Goal: Transaction & Acquisition: Purchase product/service

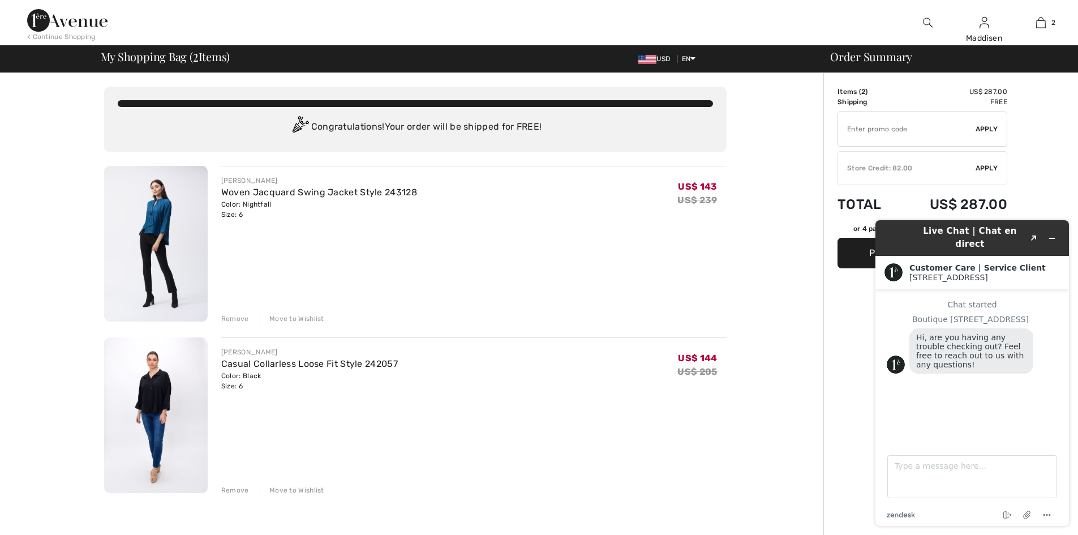
click at [924, 18] on img at bounding box center [928, 23] width 10 height 14
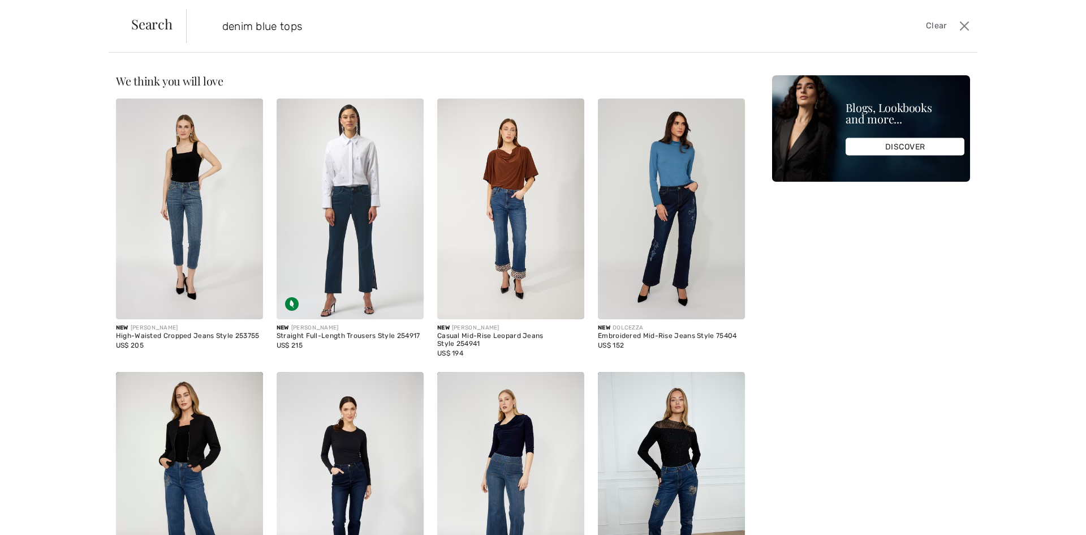
type input "denim blue tops"
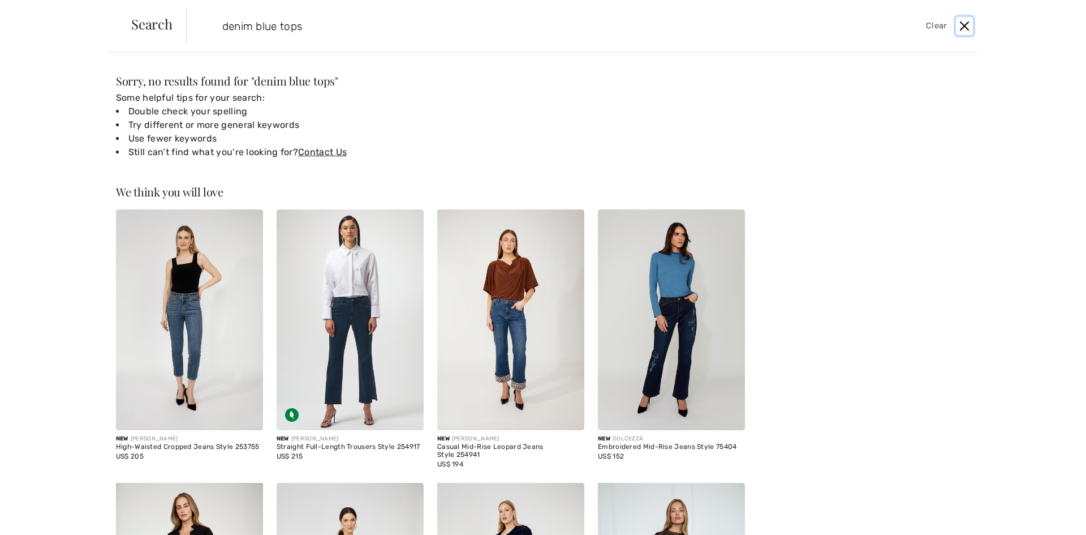
click at [961, 28] on button "Close" at bounding box center [964, 26] width 17 height 18
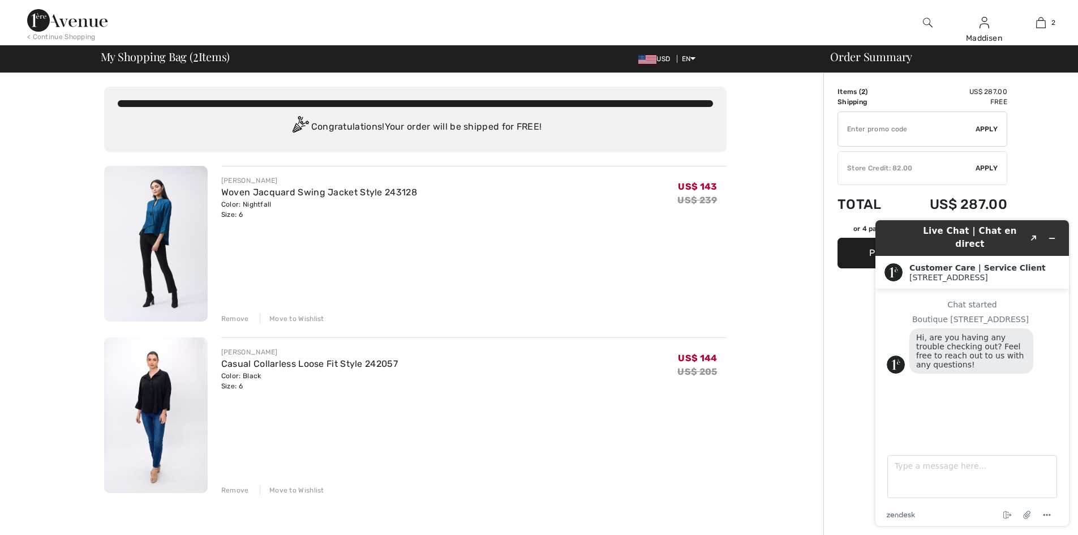
click at [69, 18] on img at bounding box center [67, 20] width 80 height 23
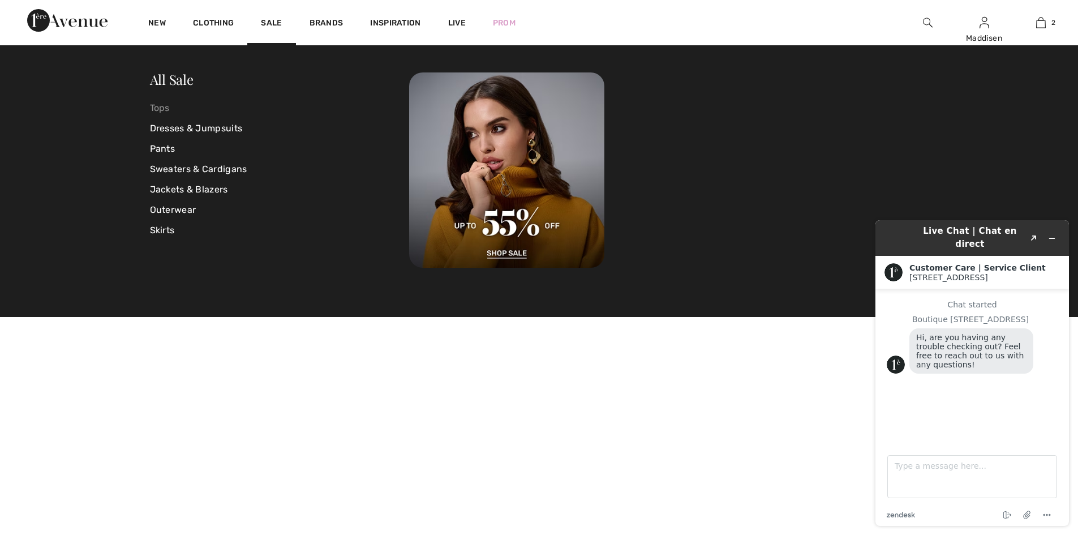
click at [162, 107] on link "Tops" at bounding box center [280, 108] width 260 height 20
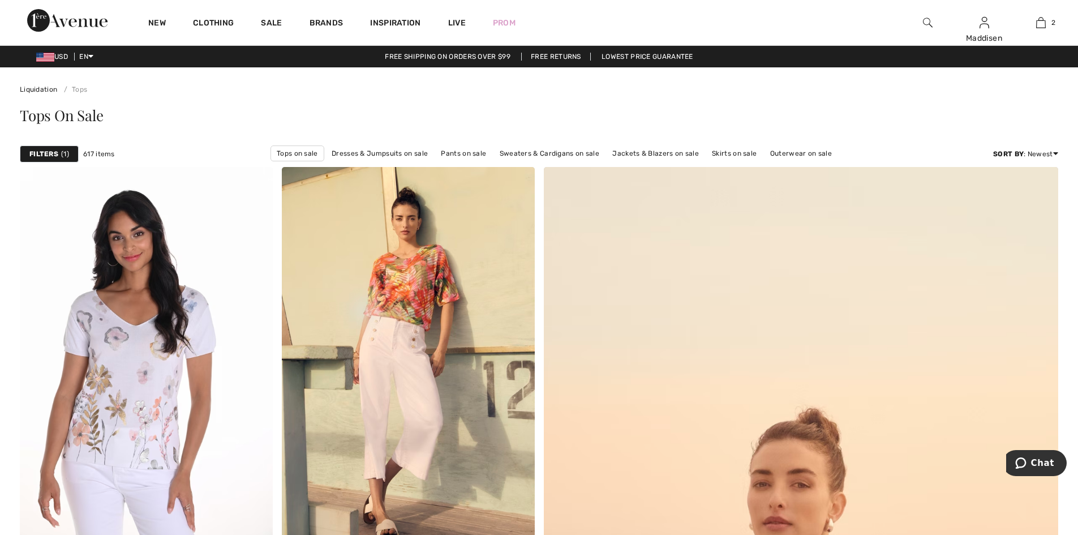
click at [48, 153] on strong "Filters" at bounding box center [43, 154] width 29 height 10
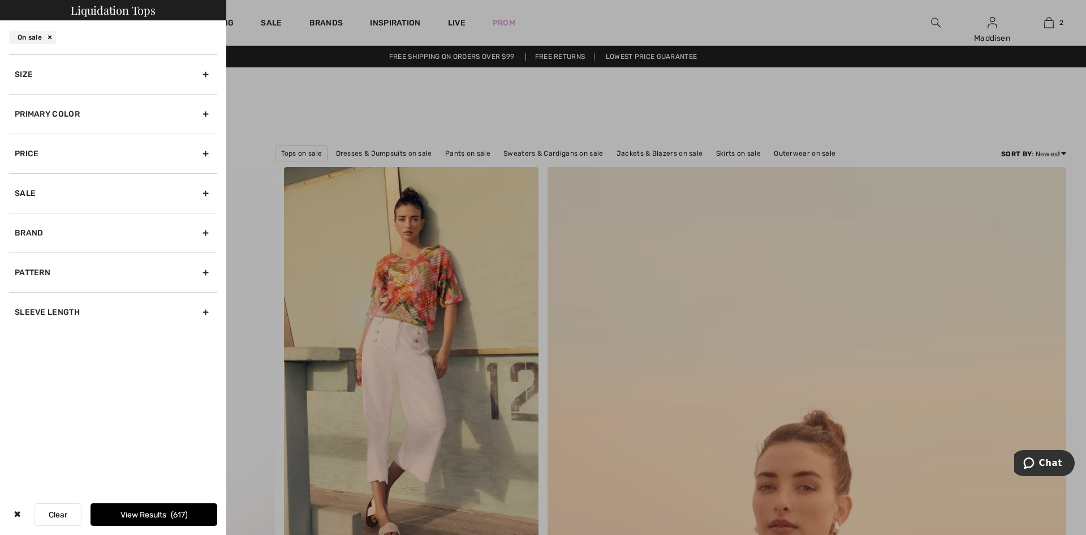
click at [208, 72] on div "Size" at bounding box center [113, 74] width 208 height 40
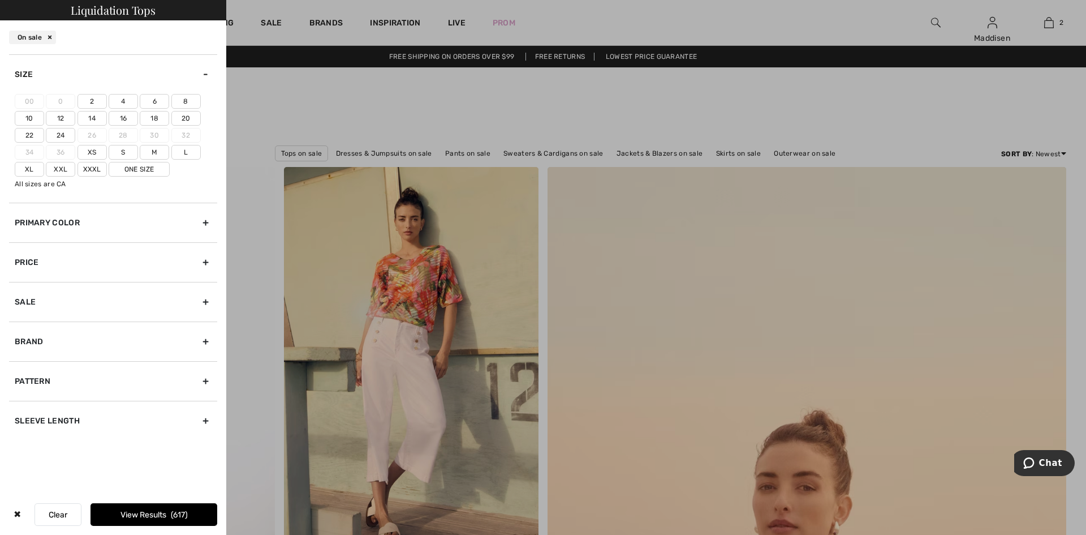
click at [156, 101] on label "6" at bounding box center [154, 101] width 29 height 15
click at [0, 0] on input"] "6" at bounding box center [0, 0] width 0 height 0
click at [122, 152] on label "S" at bounding box center [123, 152] width 29 height 15
click at [0, 0] on input"] "S" at bounding box center [0, 0] width 0 height 0
click at [156, 150] on label "M" at bounding box center [154, 152] width 29 height 15
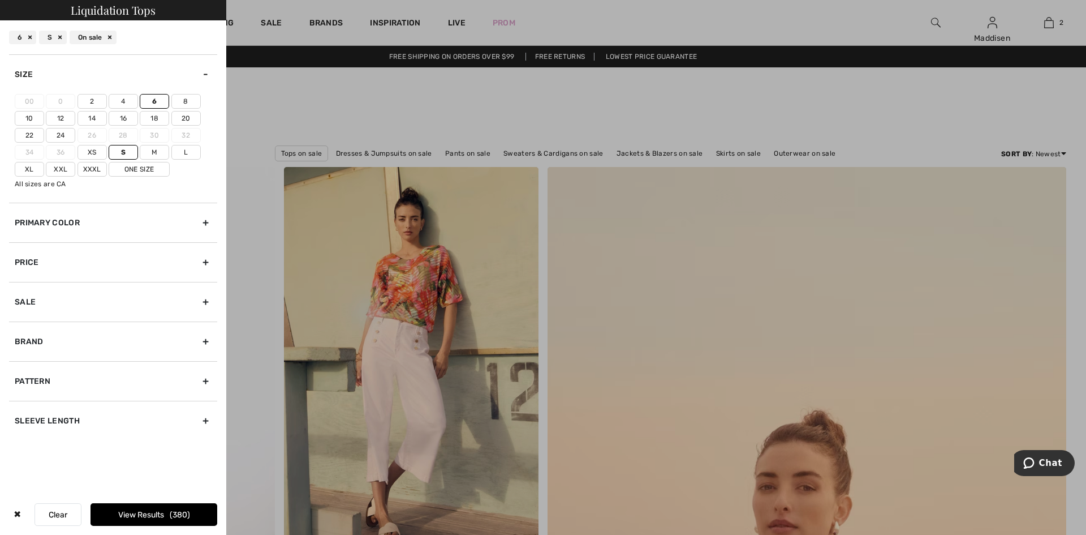
click at [0, 0] on input"] "M" at bounding box center [0, 0] width 0 height 0
click at [202, 222] on div "Primary Color" at bounding box center [113, 223] width 208 height 40
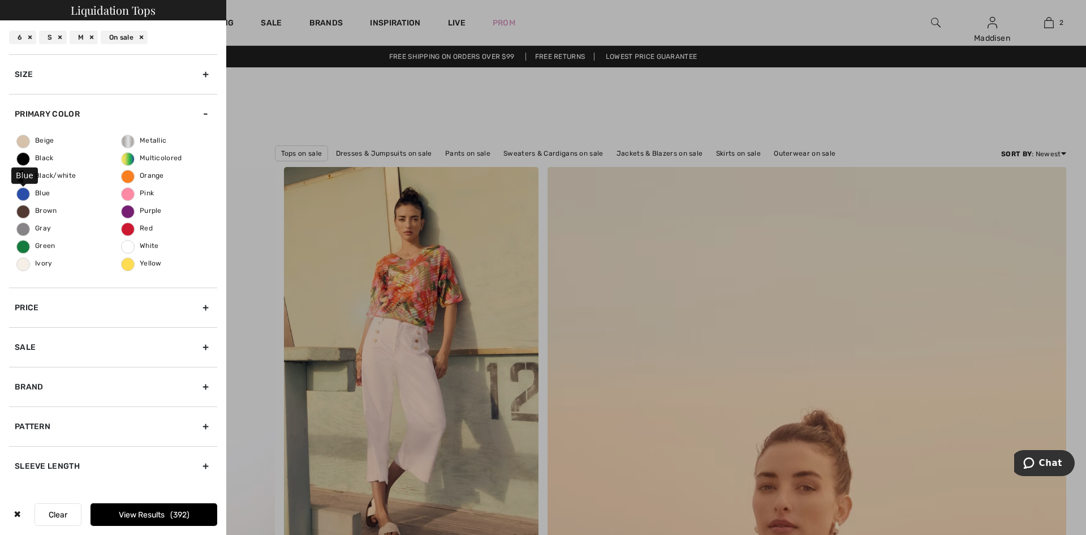
click at [24, 196] on span "Blue" at bounding box center [33, 193] width 33 height 8
click at [0, 0] on input "Blue" at bounding box center [0, 0] width 0 height 0
click at [128, 247] on span "White" at bounding box center [140, 246] width 37 height 8
click at [0, 0] on input "White" at bounding box center [0, 0] width 0 height 0
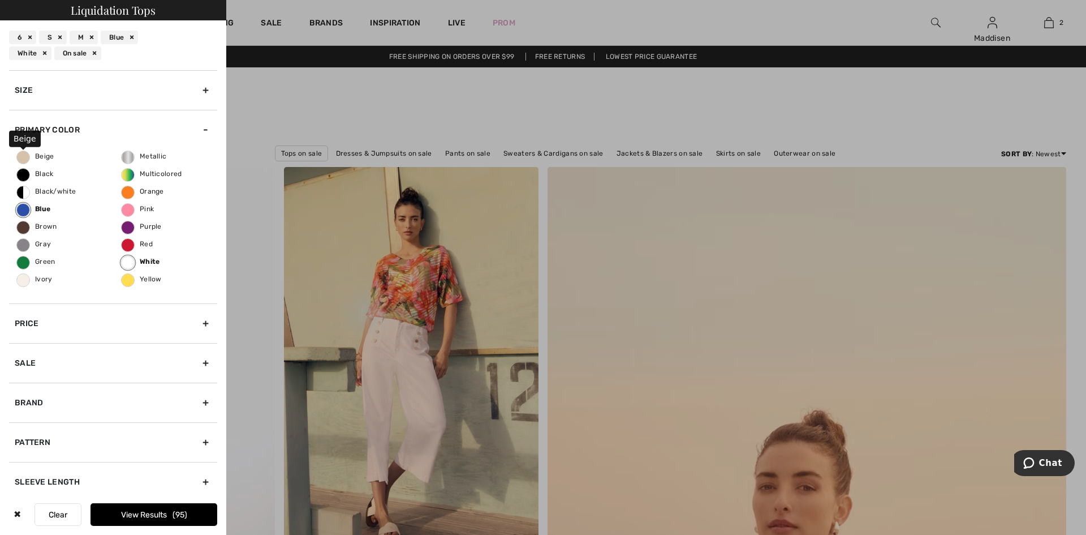
click at [23, 154] on span "Beige" at bounding box center [35, 156] width 37 height 8
click at [0, 0] on input "Beige" at bounding box center [0, 0] width 0 height 0
click at [23, 154] on label "Beige" at bounding box center [23, 158] width 14 height 14
click at [0, 0] on input "Beige" at bounding box center [0, 0] width 0 height 0
click at [24, 193] on span "Black/white" at bounding box center [46, 191] width 59 height 8
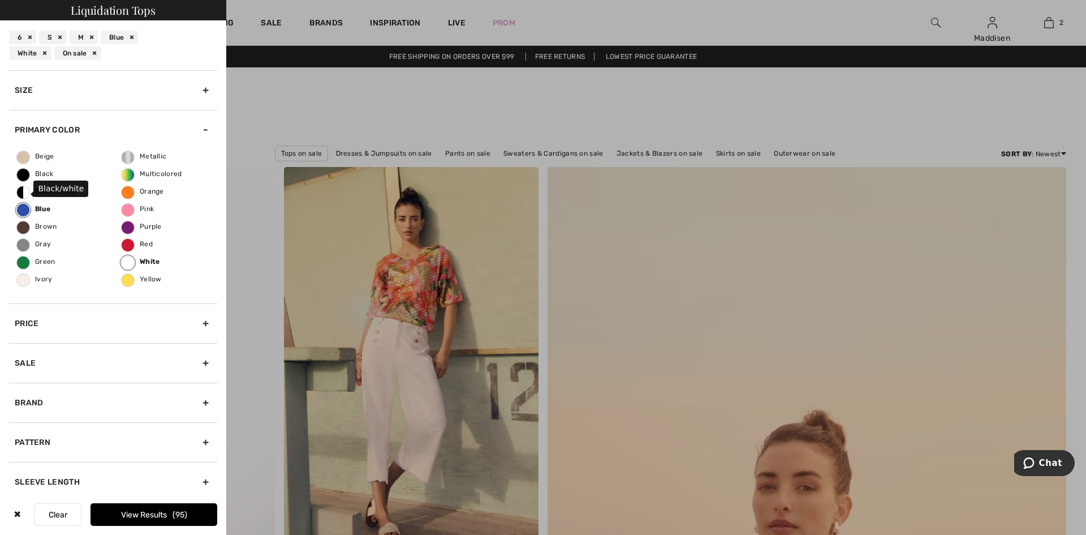
click at [0, 0] on input "Black/white" at bounding box center [0, 0] width 0 height 0
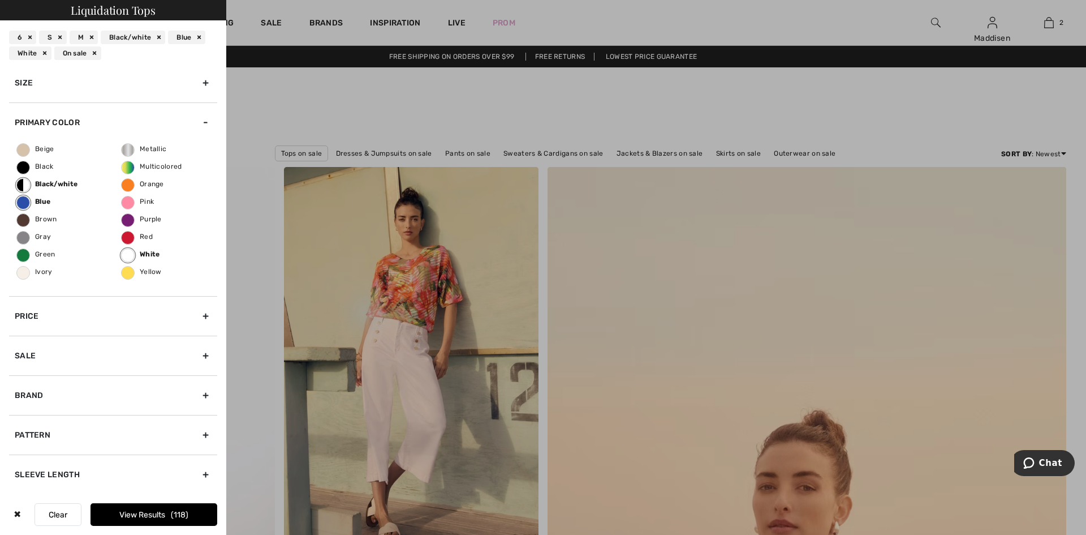
click at [196, 476] on div "Sleeve length" at bounding box center [113, 474] width 208 height 40
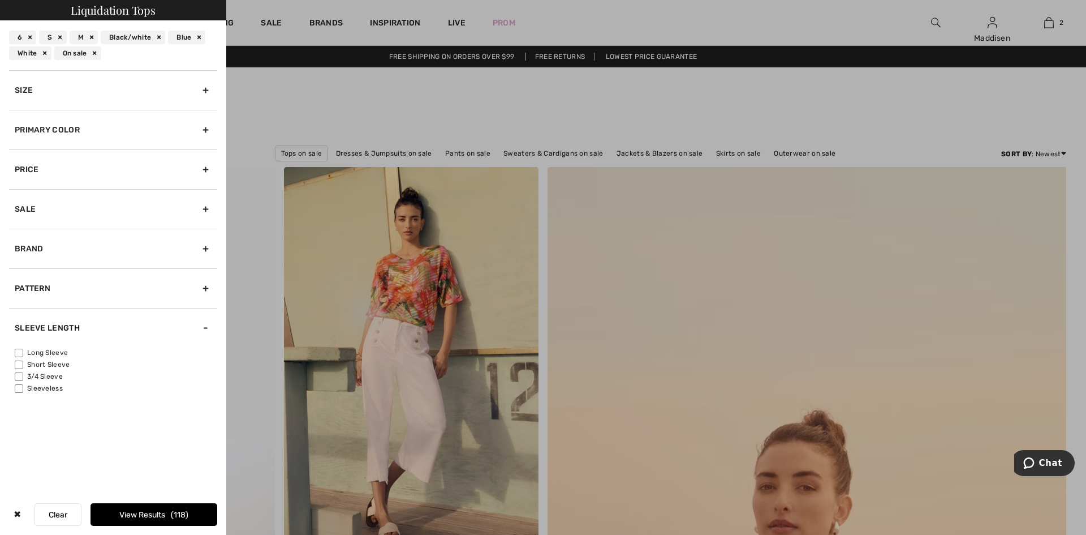
click at [19, 377] on input"] "3/4 Sleeve" at bounding box center [19, 376] width 8 height 8
checkbox input"] "true"
click at [19, 353] on input"] "Long Sleeve" at bounding box center [19, 353] width 8 height 8
checkbox input"] "true"
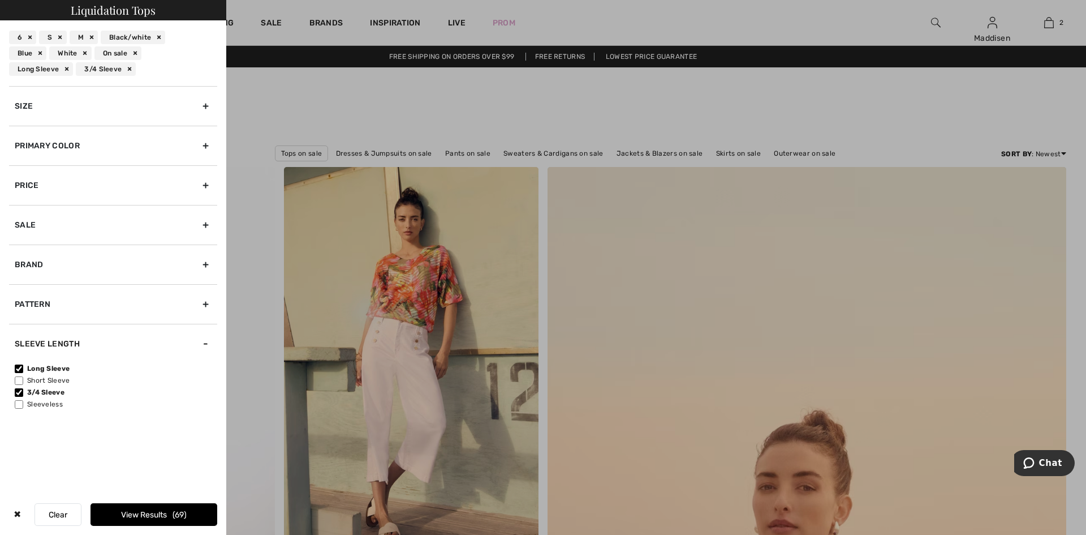
click at [149, 514] on button "View Results 69" at bounding box center [154, 514] width 127 height 23
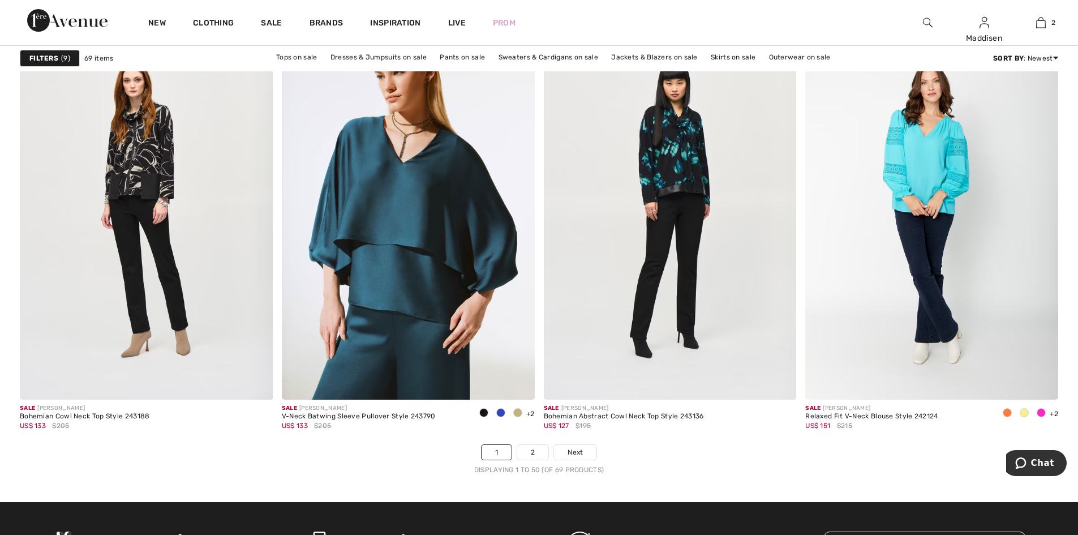
scroll to position [6281, 0]
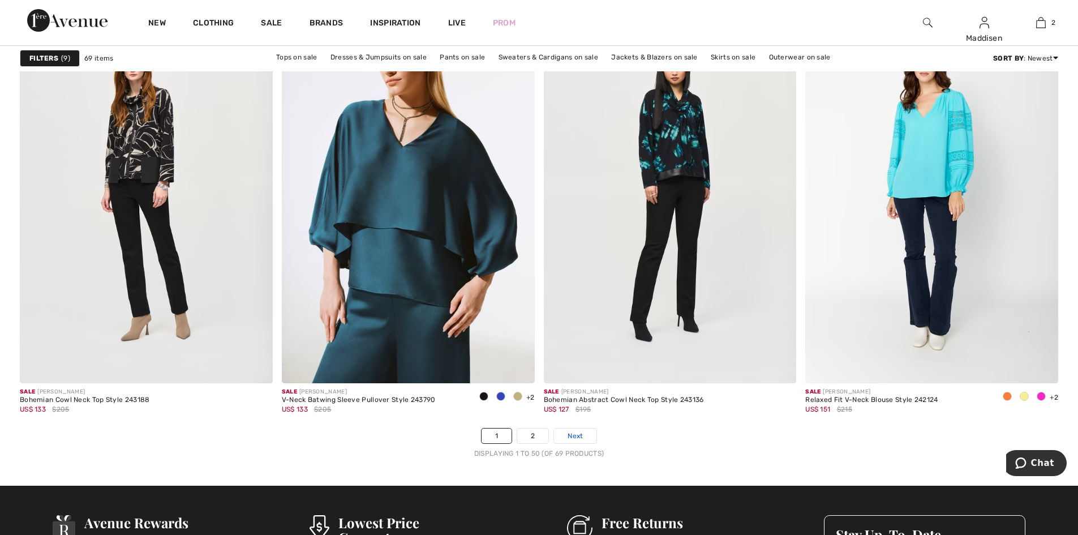
click at [582, 440] on span "Next" at bounding box center [575, 436] width 15 height 10
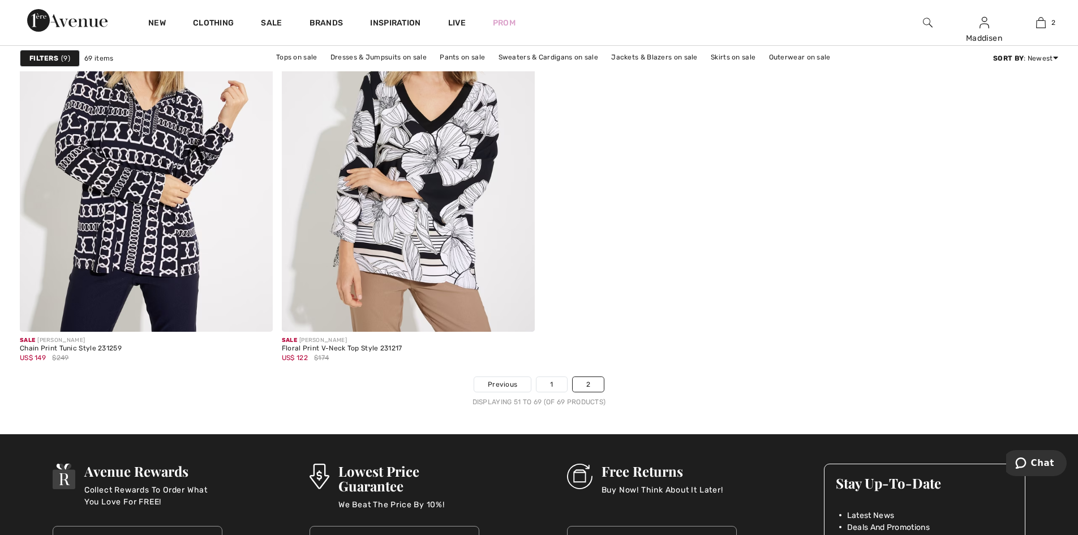
scroll to position [2546, 0]
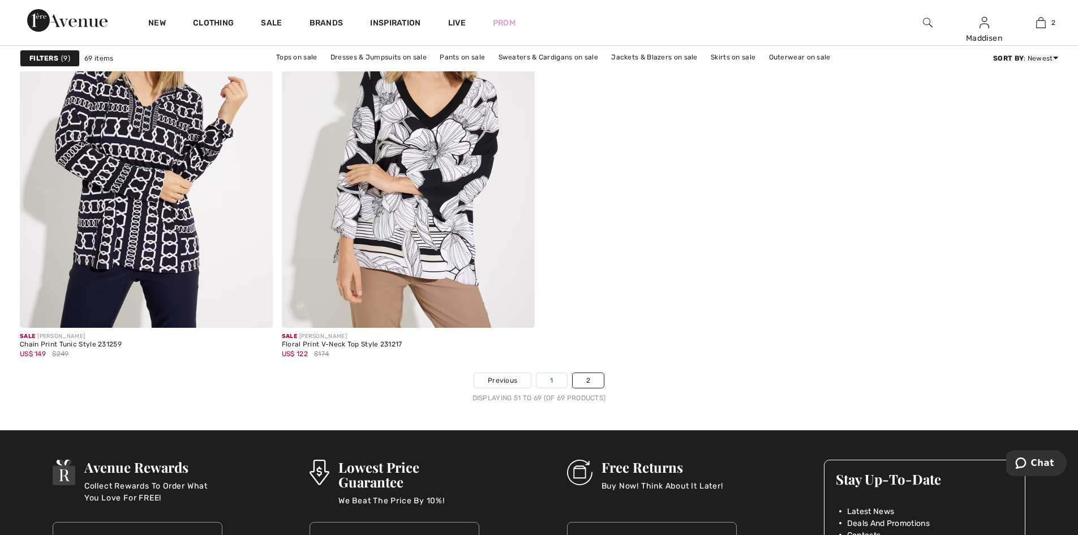
click at [549, 381] on link "1" at bounding box center [551, 380] width 30 height 15
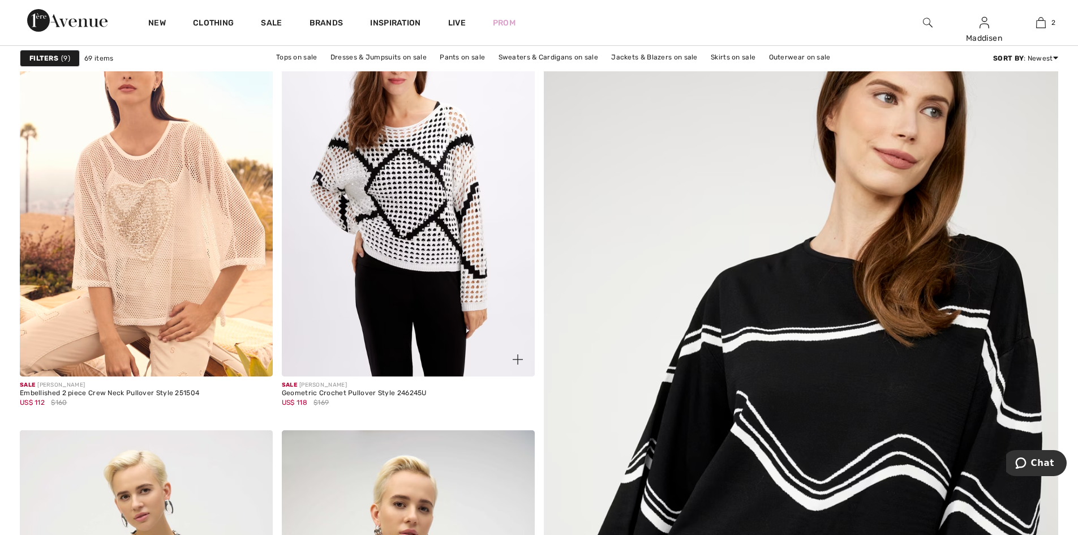
scroll to position [113, 0]
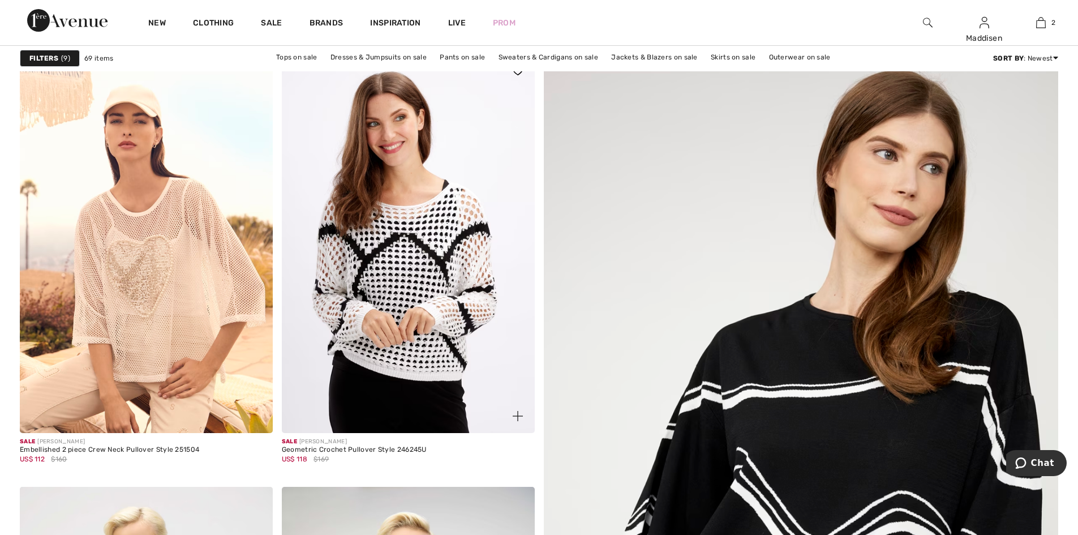
click at [422, 307] on img at bounding box center [408, 243] width 253 height 379
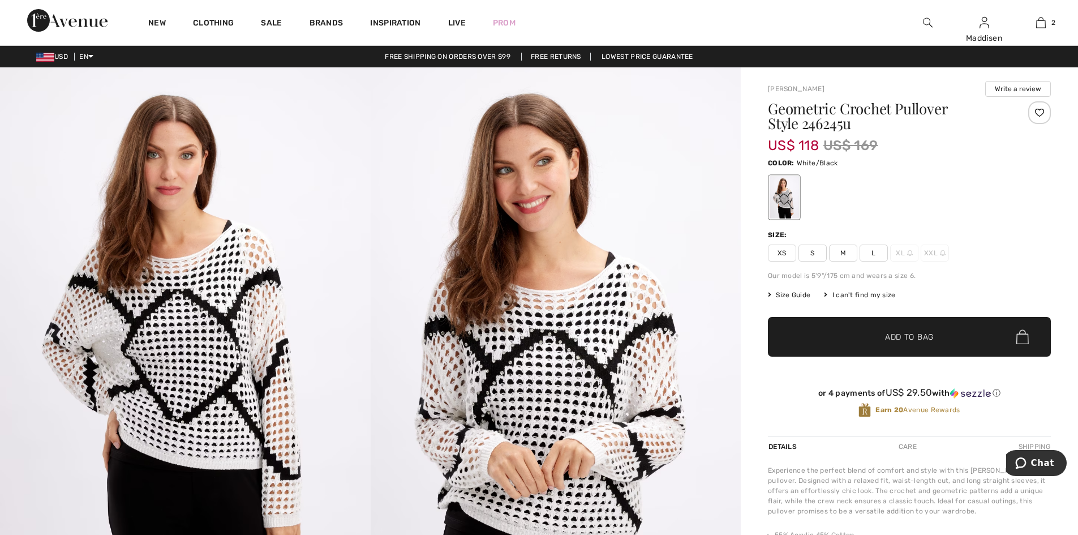
click at [561, 411] on img at bounding box center [556, 345] width 371 height 556
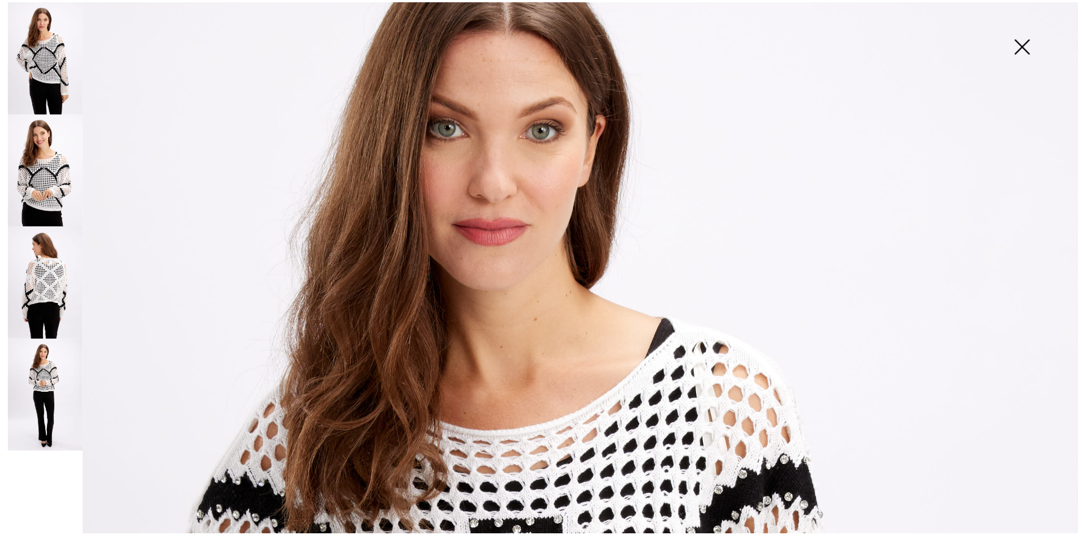
scroll to position [113, 0]
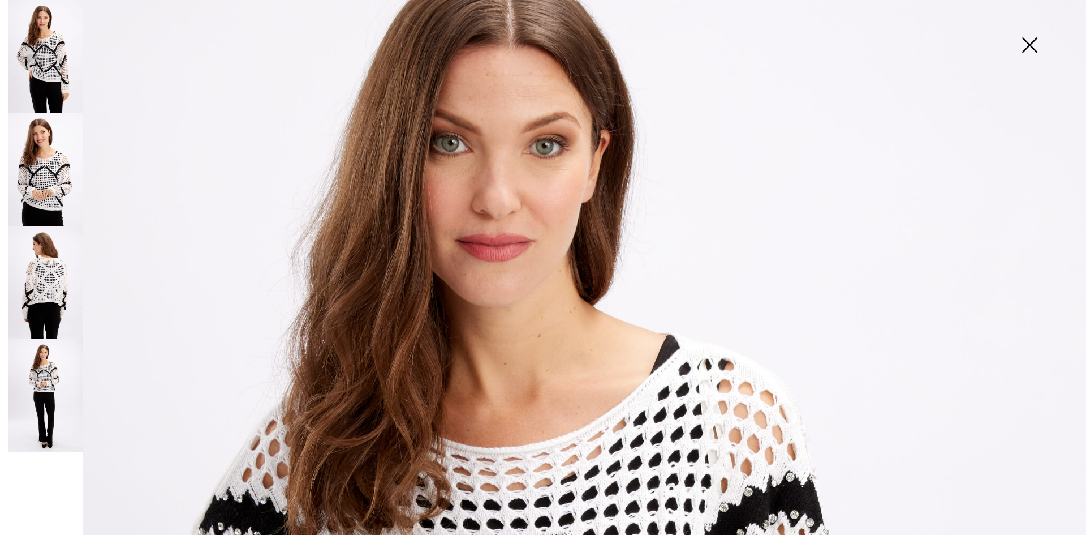
click at [1031, 51] on img at bounding box center [1030, 46] width 57 height 58
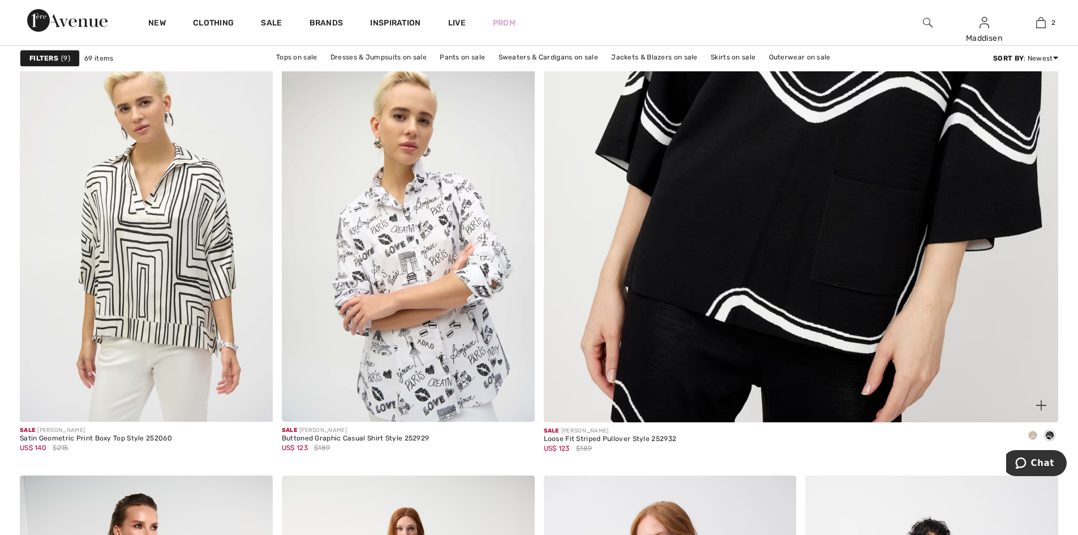
scroll to position [566, 0]
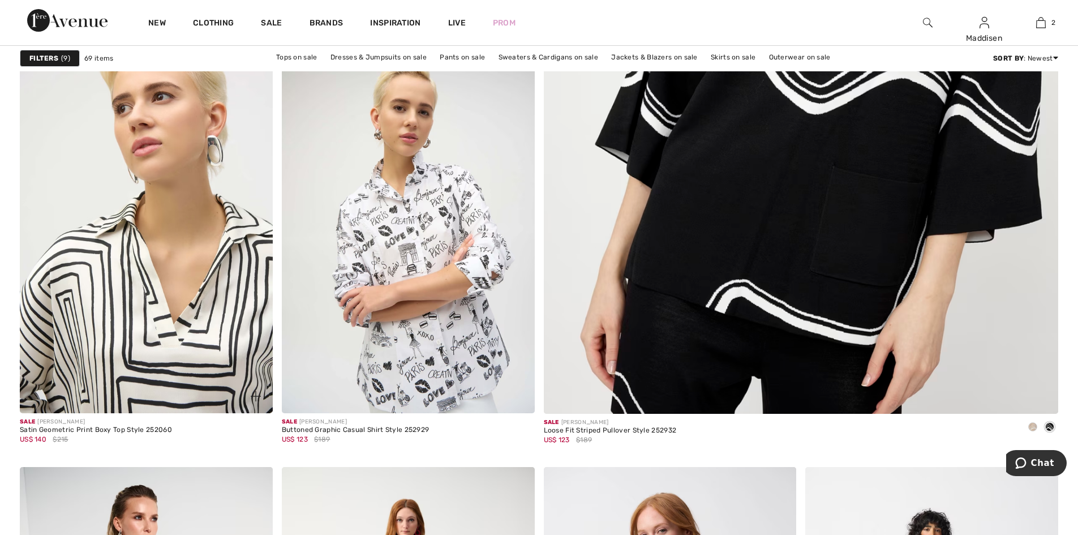
click at [118, 272] on img at bounding box center [146, 223] width 253 height 379
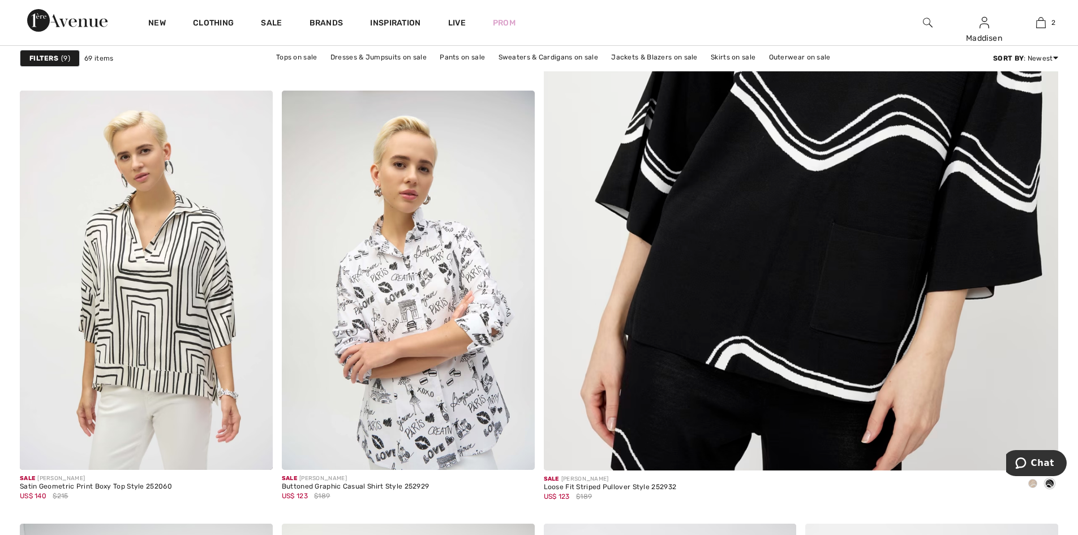
scroll to position [566, 0]
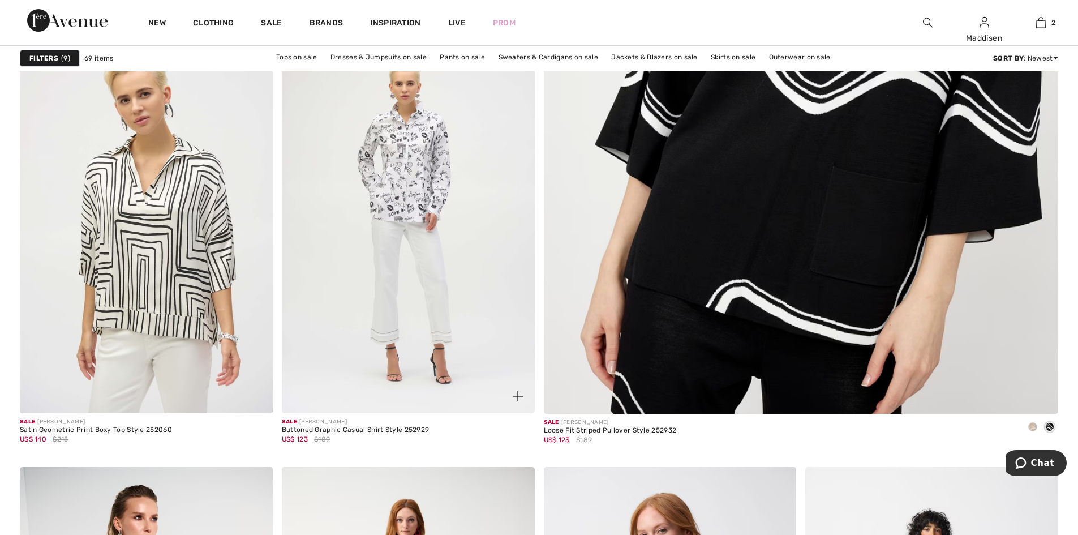
click at [433, 155] on img at bounding box center [408, 223] width 253 height 379
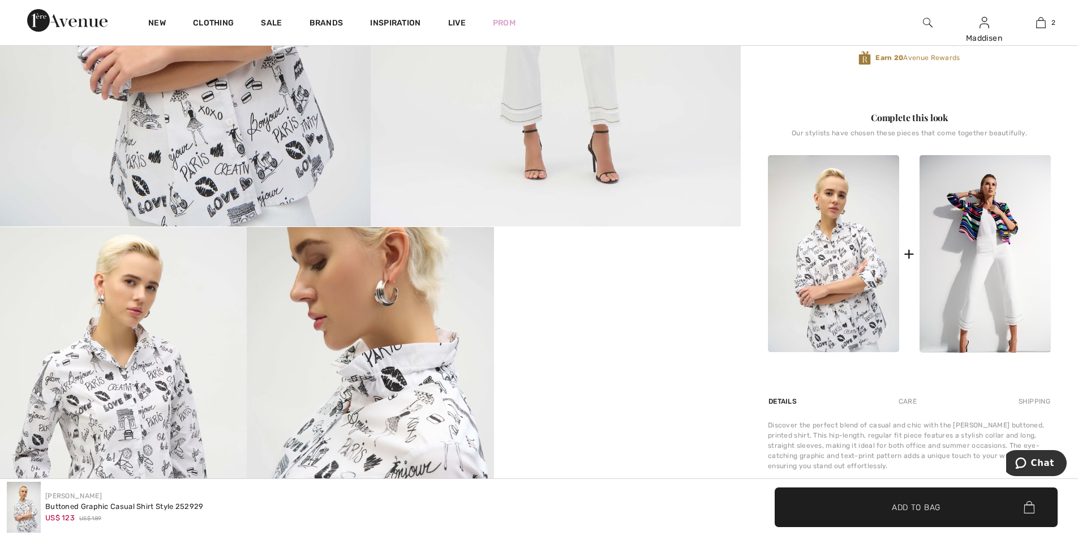
scroll to position [453, 0]
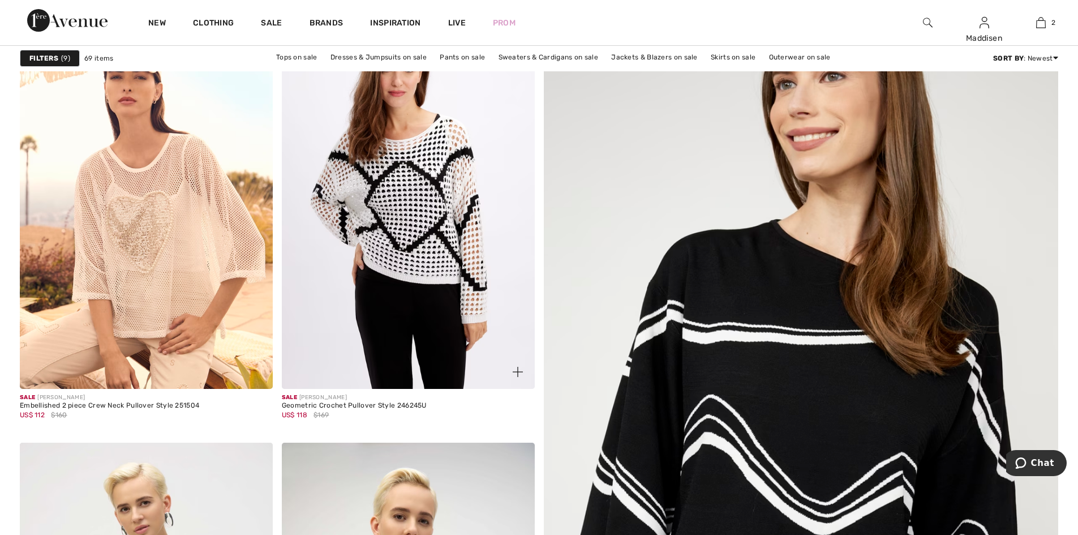
scroll to position [170, 0]
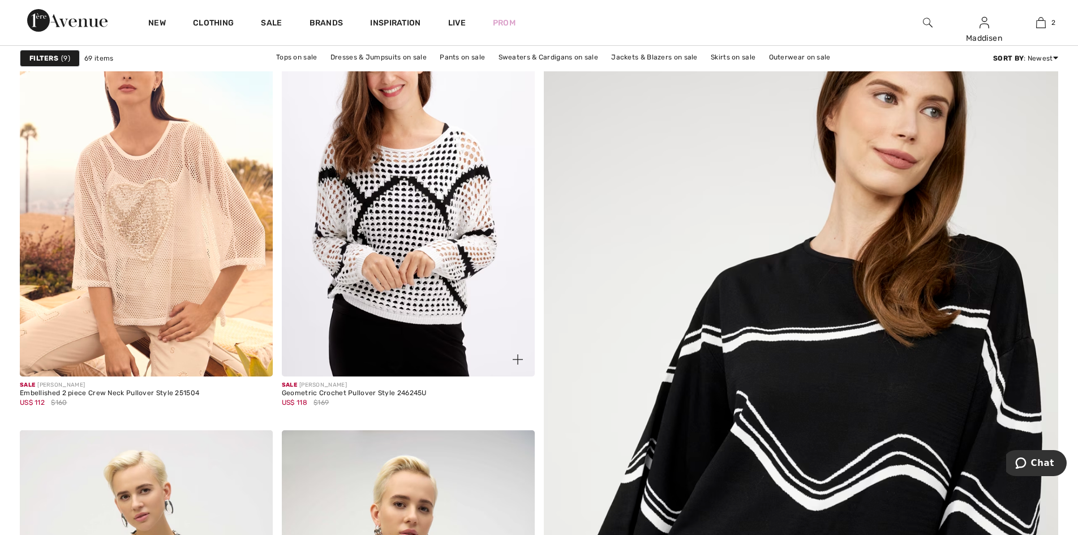
click at [364, 163] on img at bounding box center [408, 186] width 253 height 379
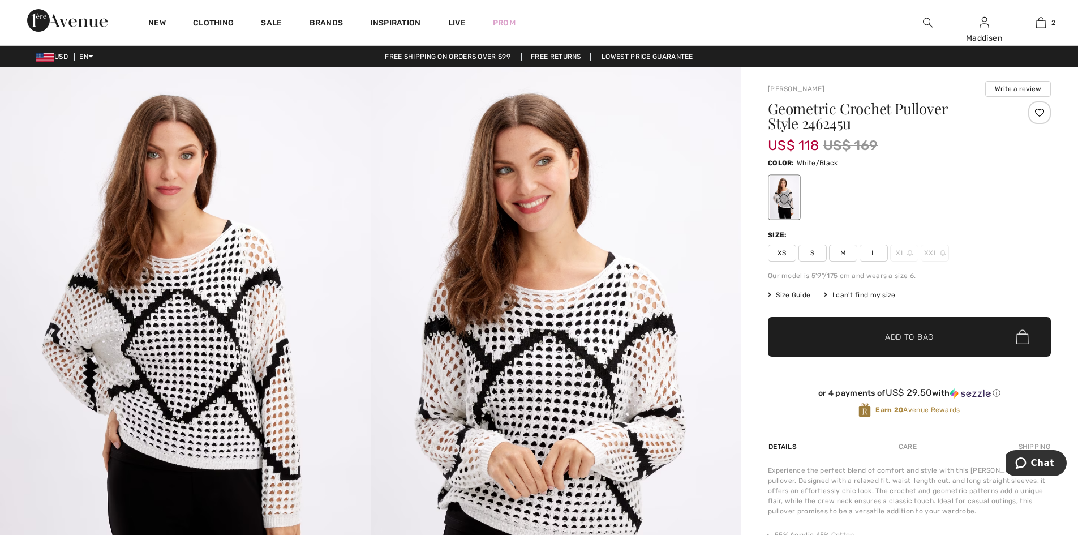
click at [843, 248] on span "M" at bounding box center [843, 252] width 28 height 17
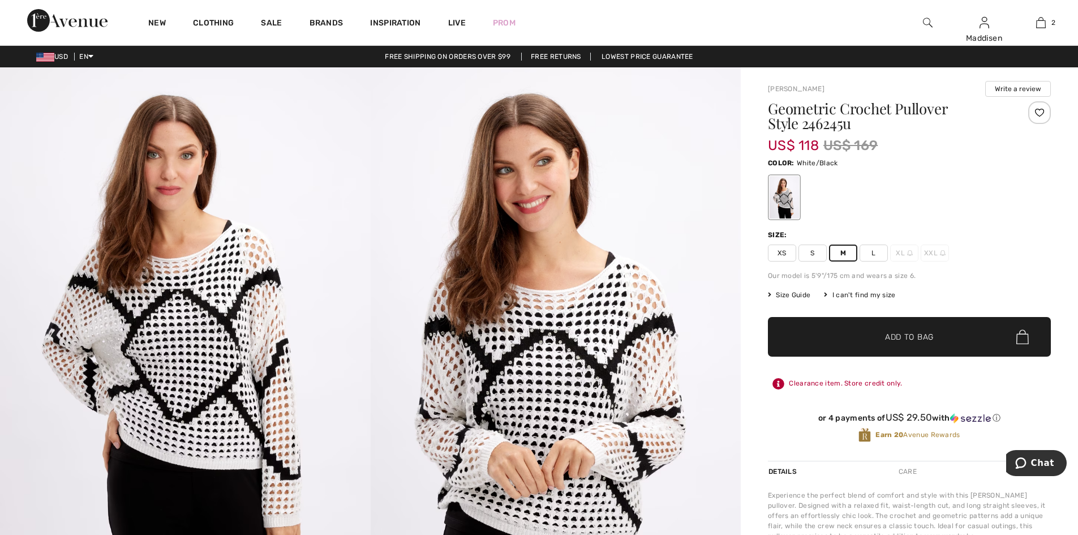
click at [869, 334] on span "✔ Added to Bag" at bounding box center [892, 337] width 69 height 12
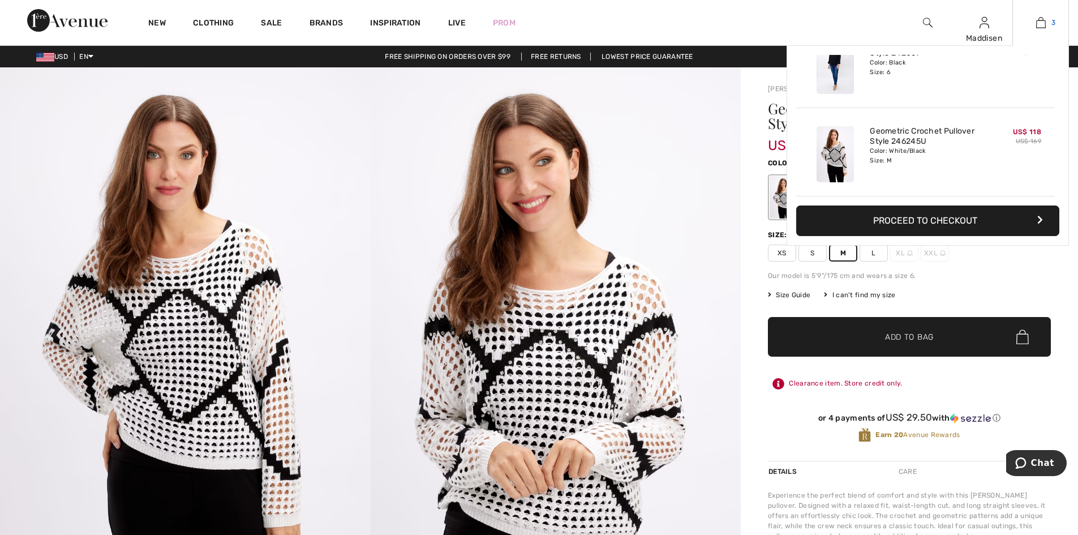
click at [1033, 21] on link "3" at bounding box center [1040, 23] width 55 height 14
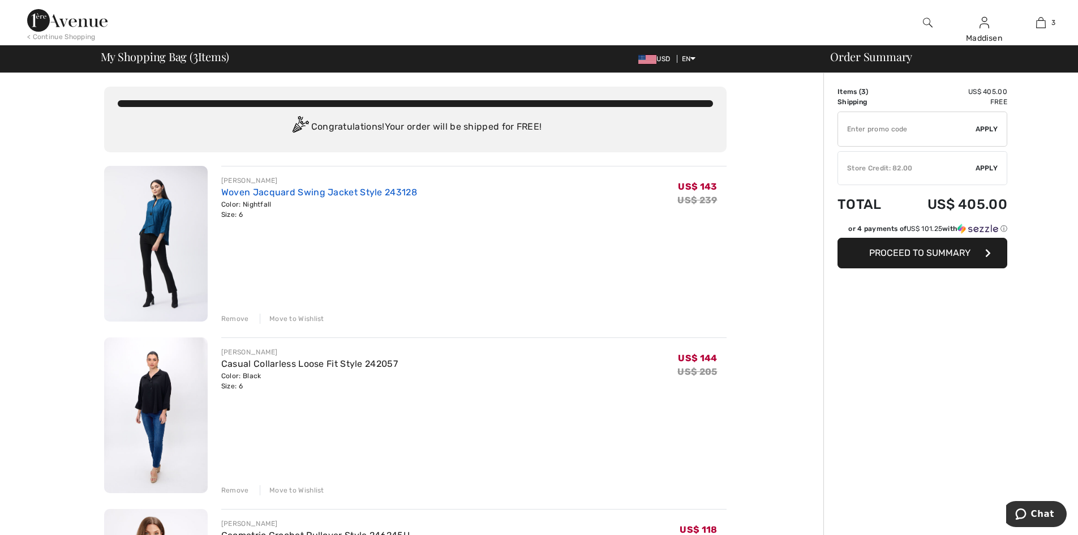
click at [227, 195] on link "Woven Jacquard Swing Jacket Style 243128" at bounding box center [319, 192] width 196 height 11
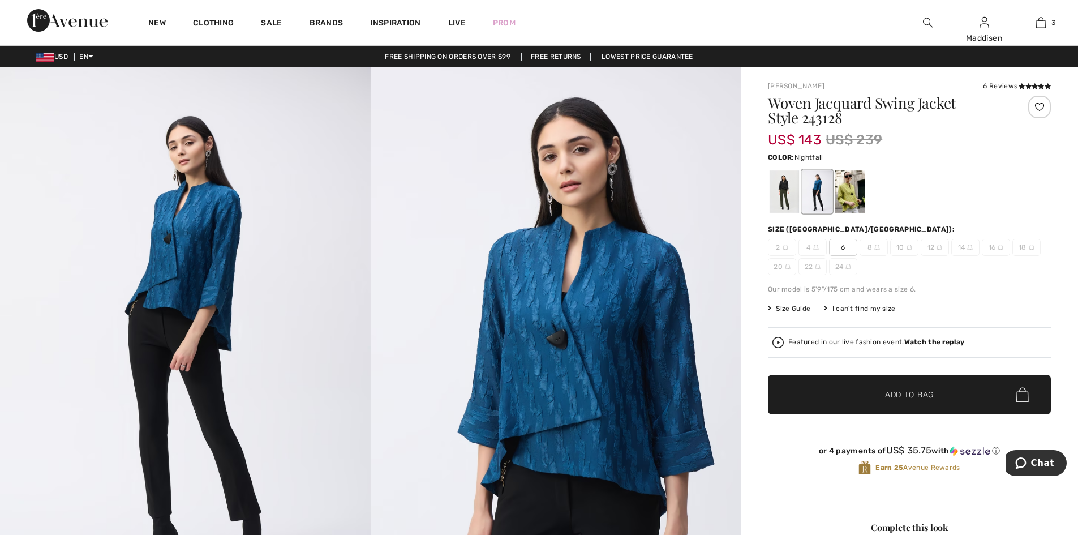
click at [308, 317] on img at bounding box center [185, 344] width 371 height 555
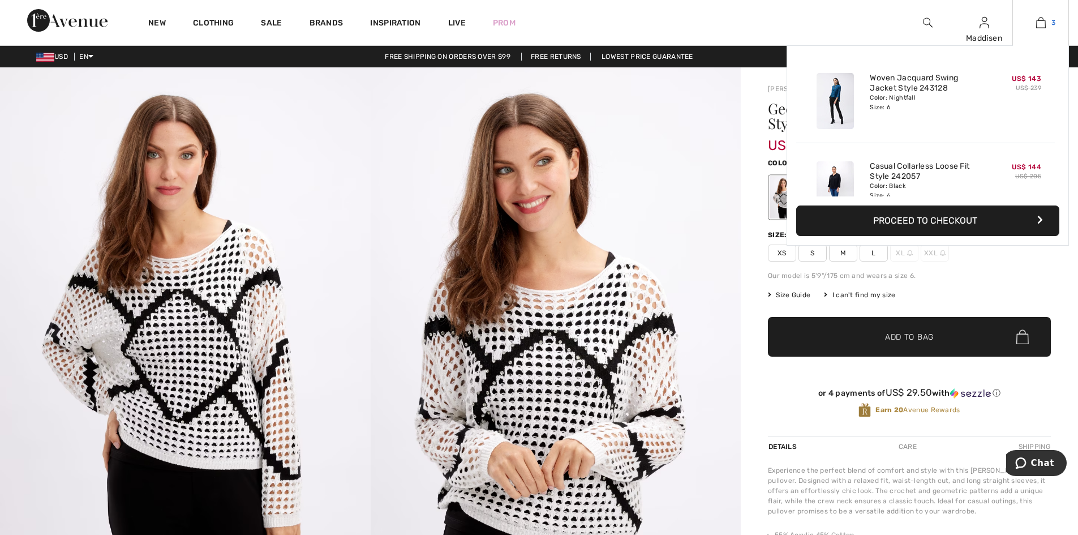
click at [1040, 23] on img at bounding box center [1041, 23] width 10 height 14
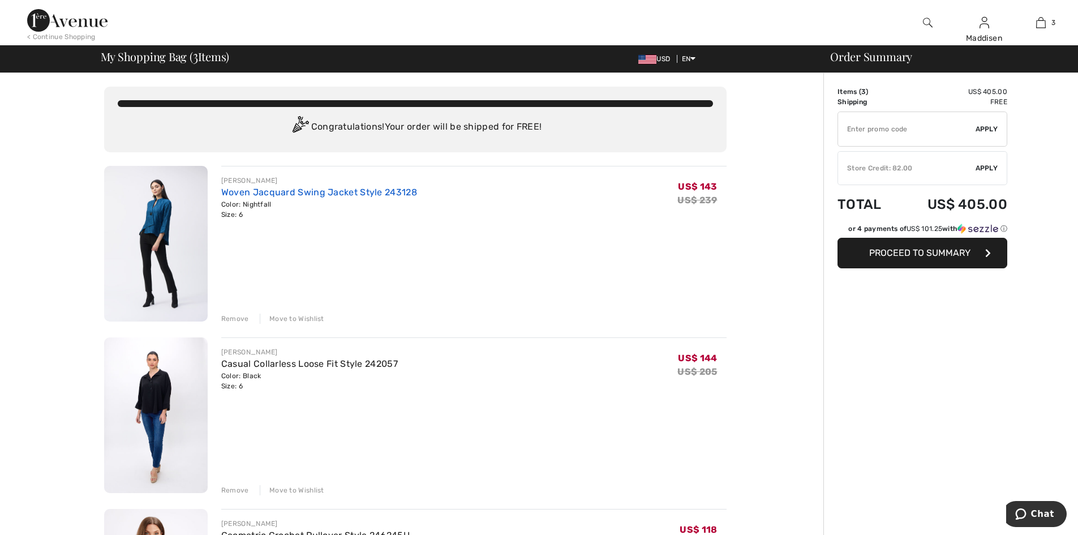
click at [298, 192] on link "Woven Jacquard Swing Jacket Style 243128" at bounding box center [319, 192] width 196 height 11
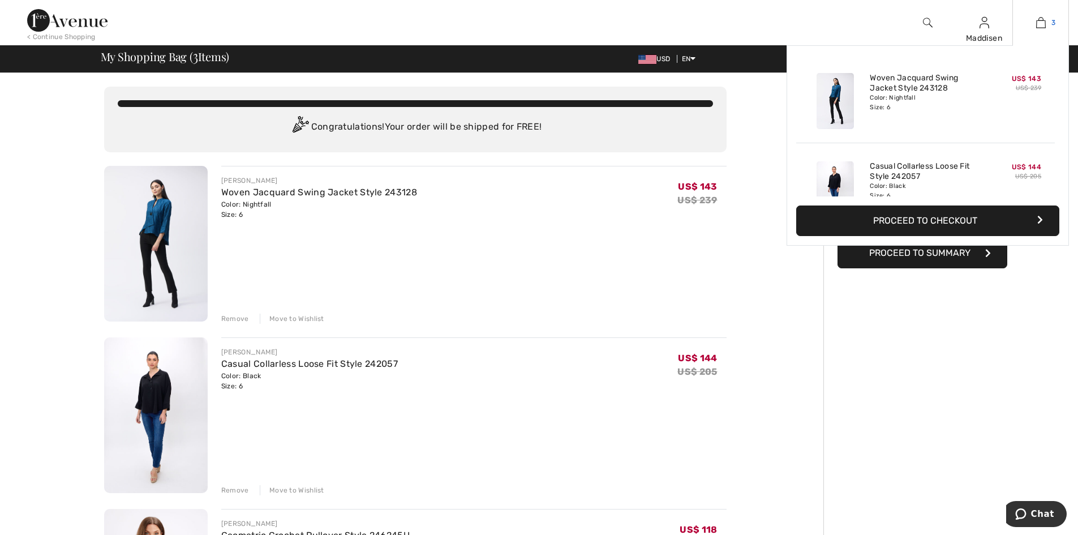
click at [1036, 21] on img at bounding box center [1041, 23] width 10 height 14
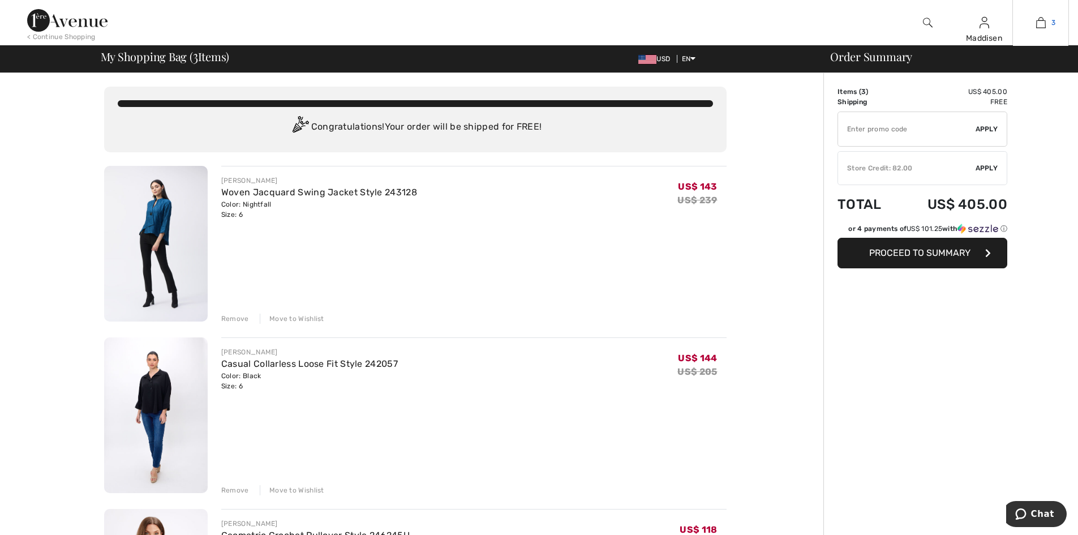
click at [1043, 25] on img at bounding box center [1041, 23] width 10 height 14
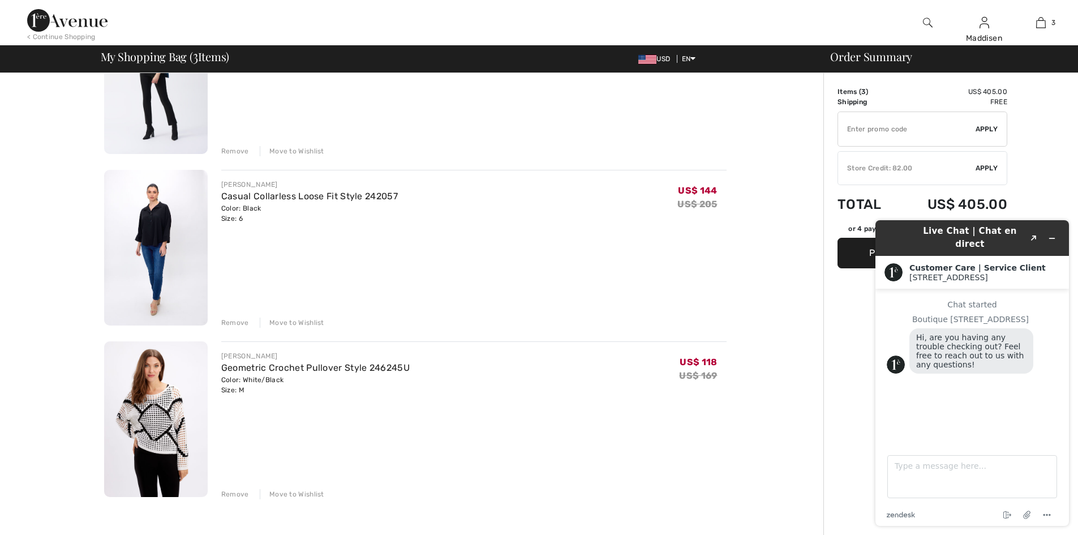
scroll to position [170, 0]
click at [232, 319] on div "Remove" at bounding box center [235, 320] width 28 height 10
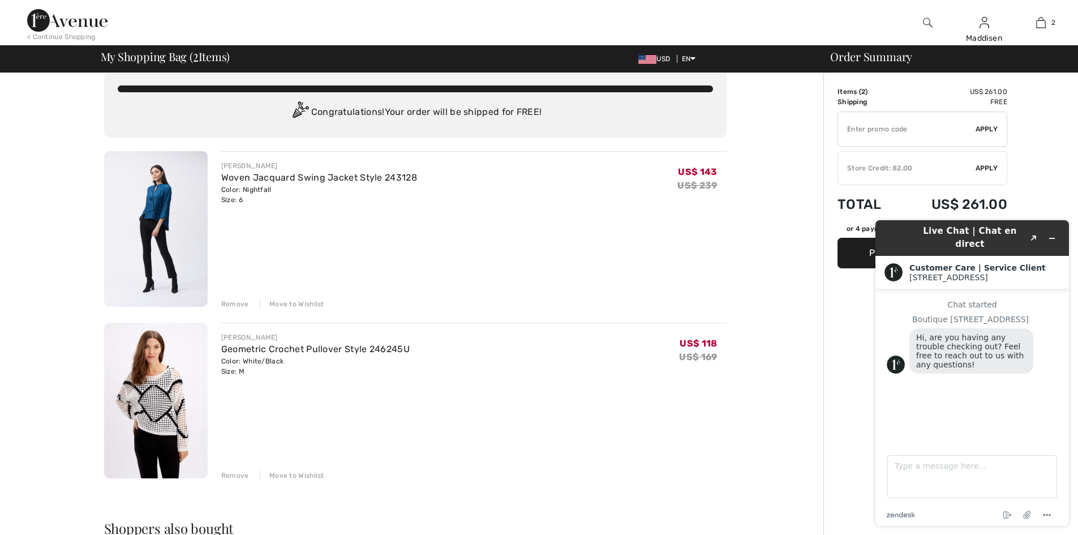
scroll to position [0, 0]
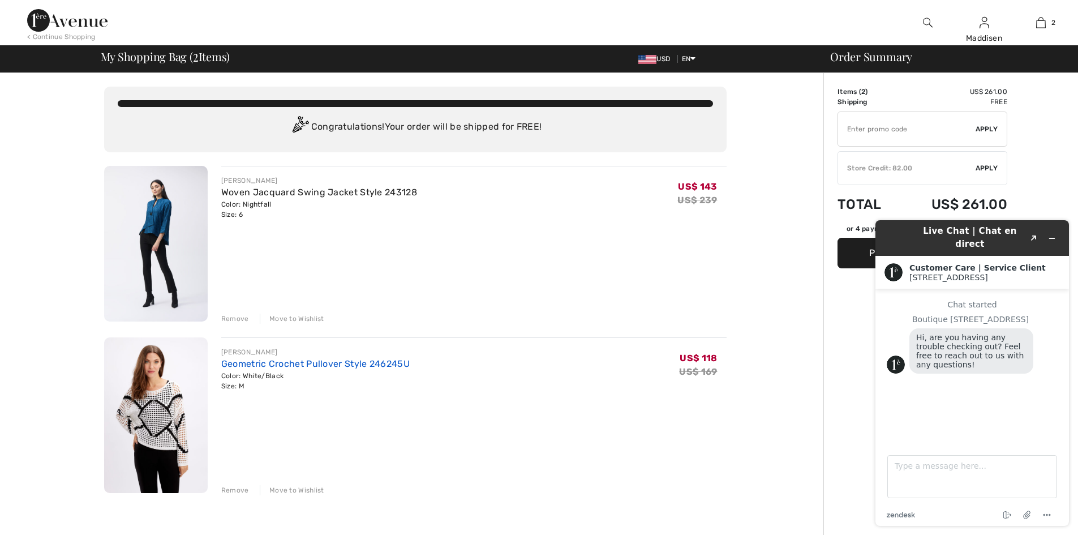
click at [252, 365] on link "Geometric Crochet Pullover Style 246245U" at bounding box center [315, 363] width 188 height 11
